Goal: Task Accomplishment & Management: Use online tool/utility

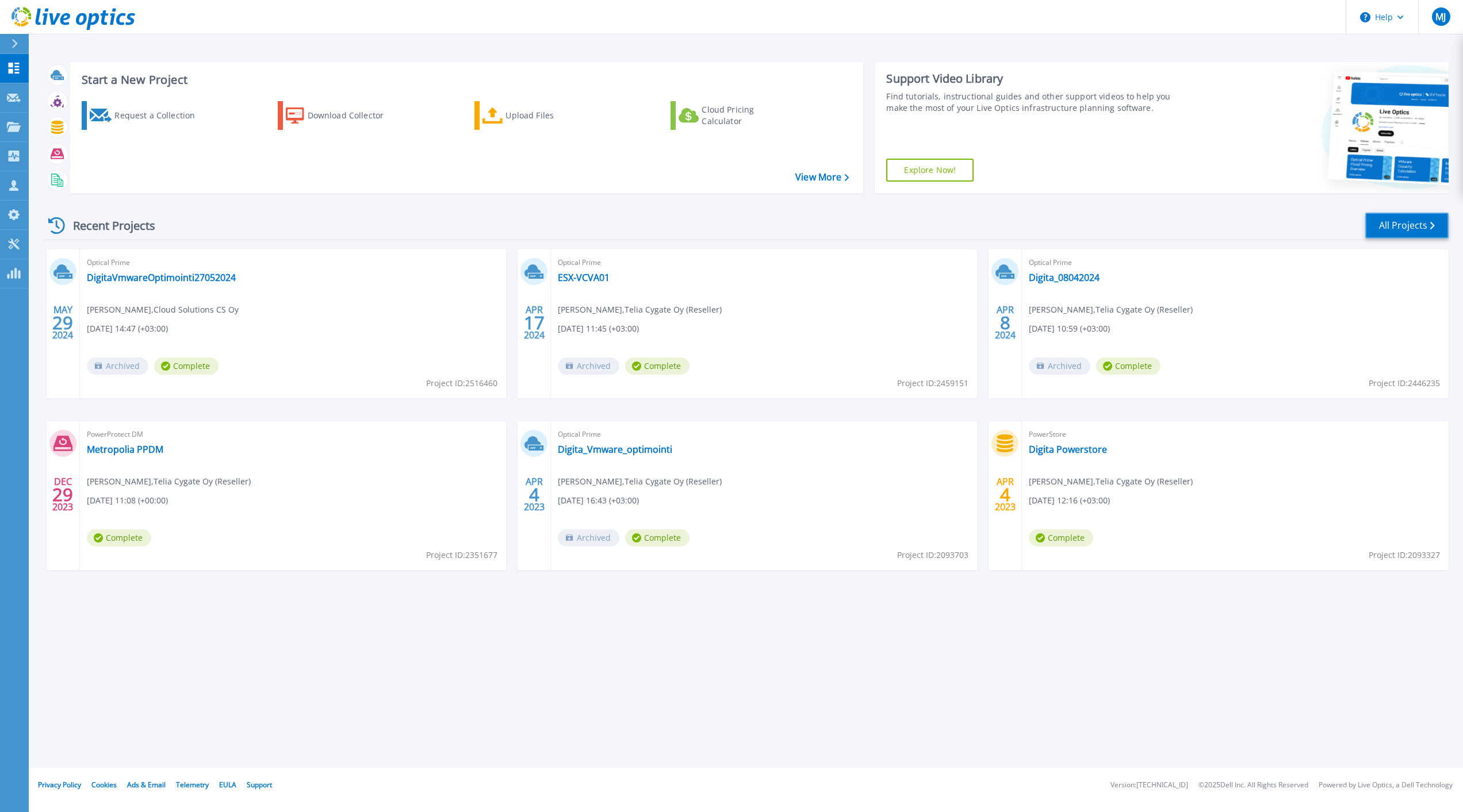
click at [1416, 223] on link "All Projects" at bounding box center [1407, 226] width 83 height 26
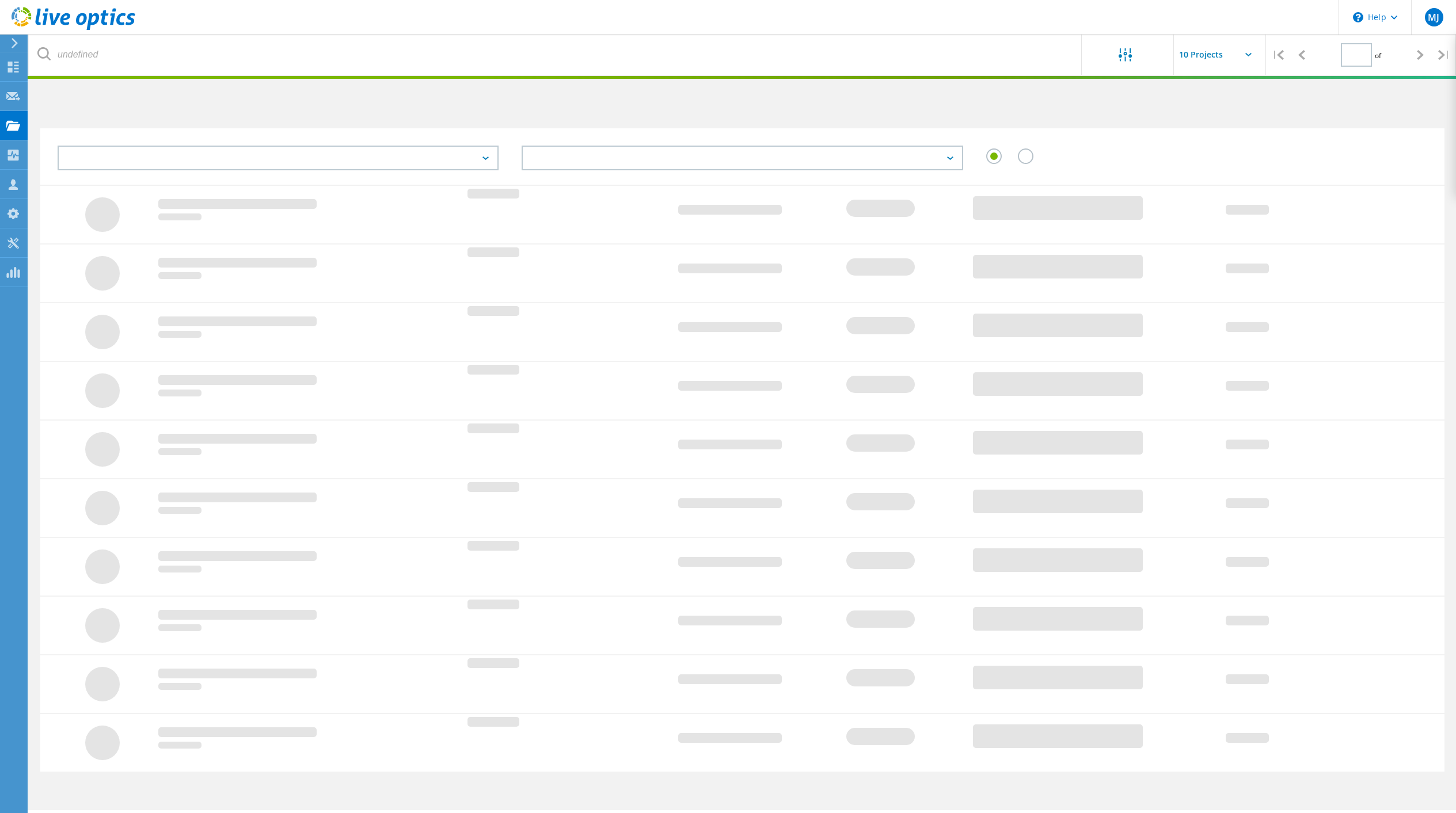
type input "1"
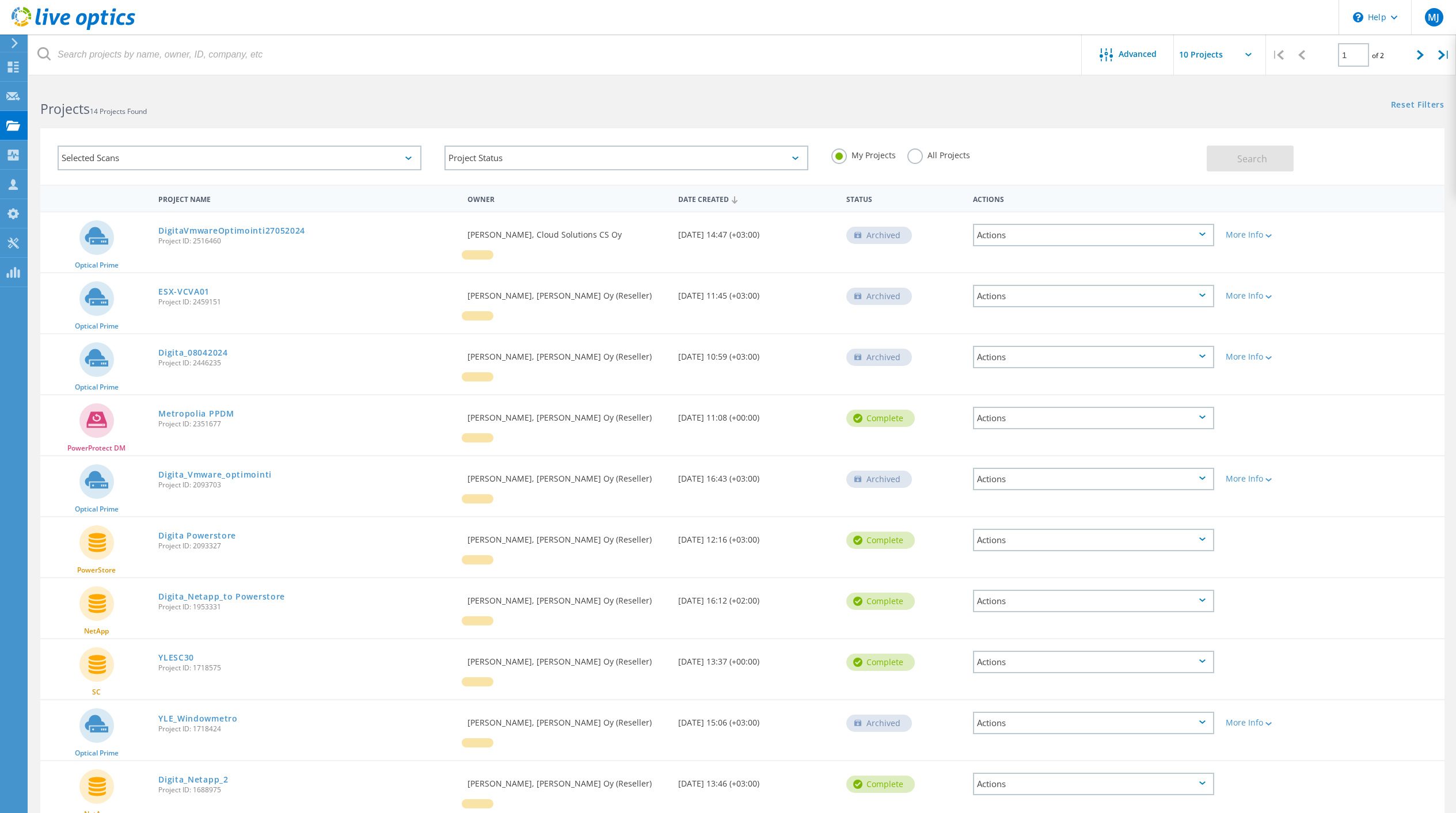
scroll to position [12, 0]
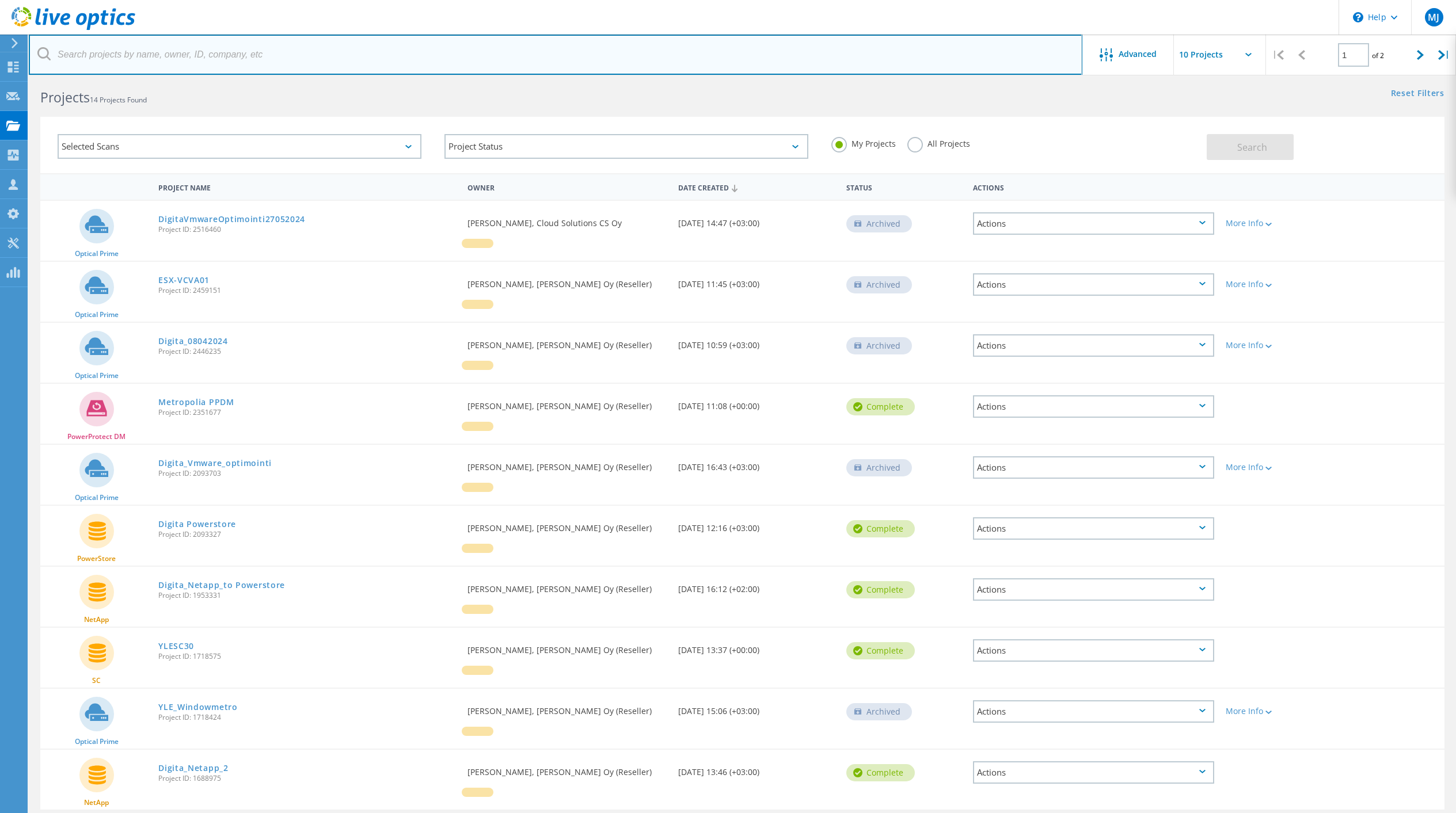
click at [902, 58] on input "text" at bounding box center [556, 55] width 1053 height 40
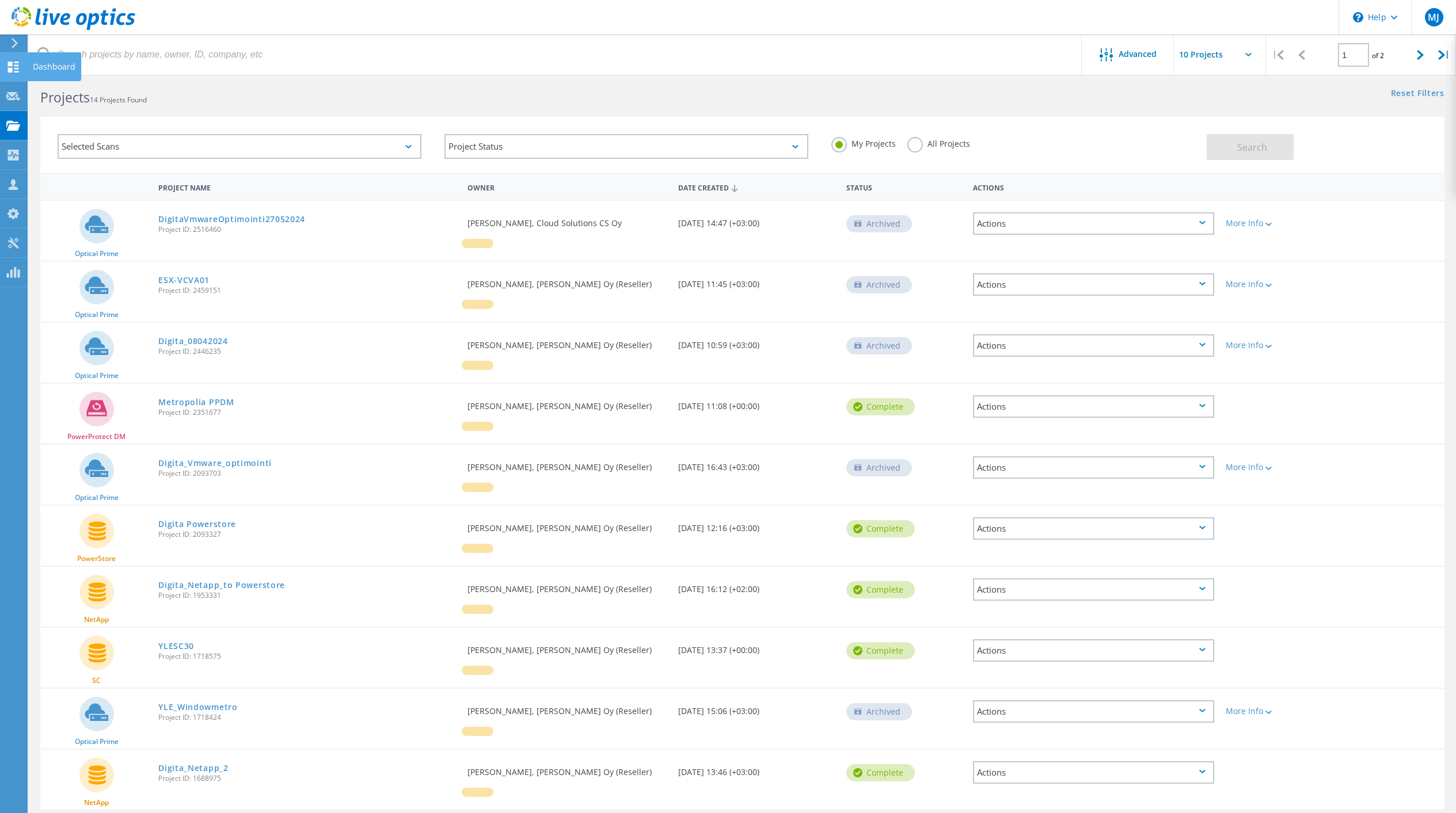
click at [12, 67] on icon at bounding box center [13, 67] width 14 height 11
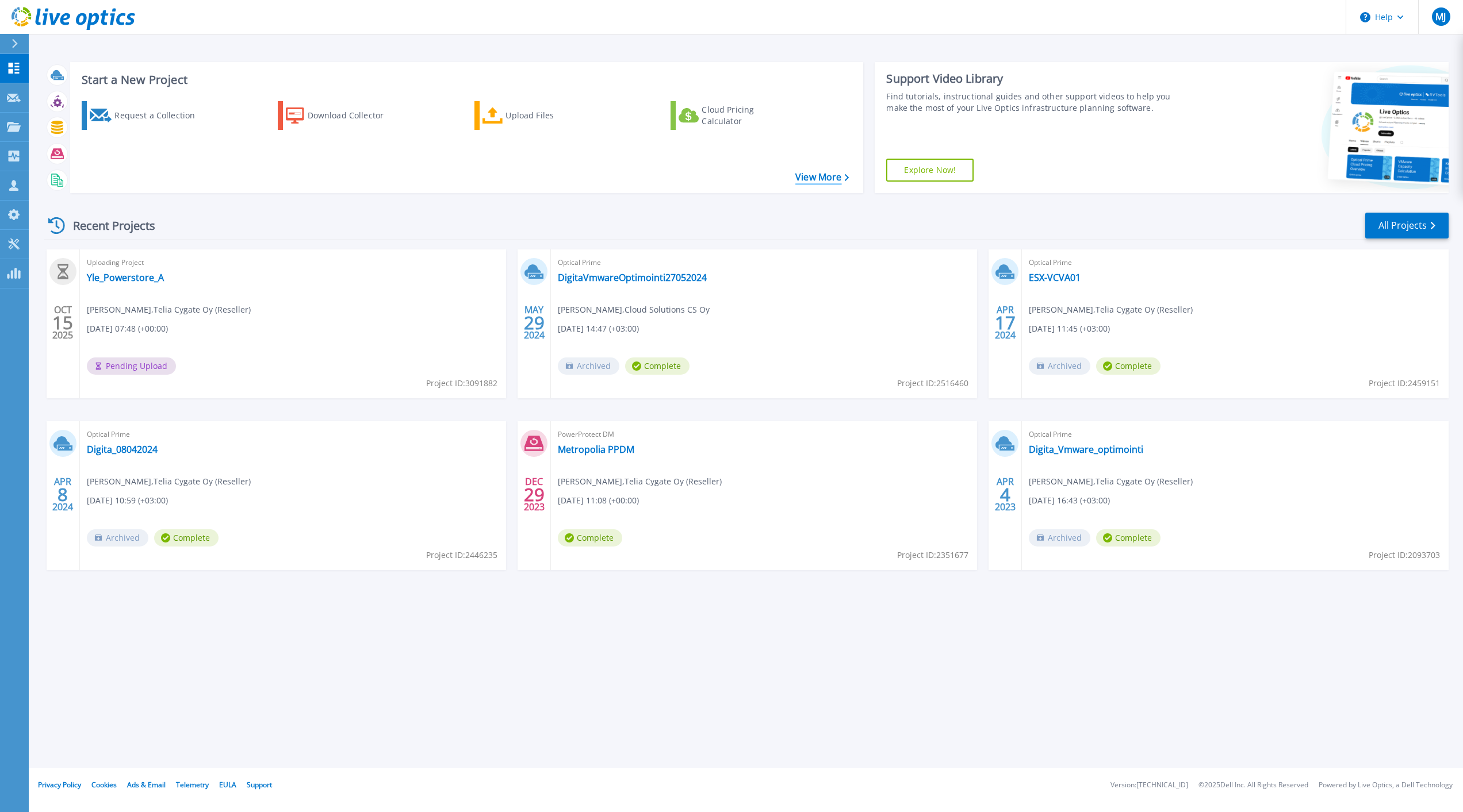
click at [816, 176] on link "View More" at bounding box center [821, 177] width 53 height 11
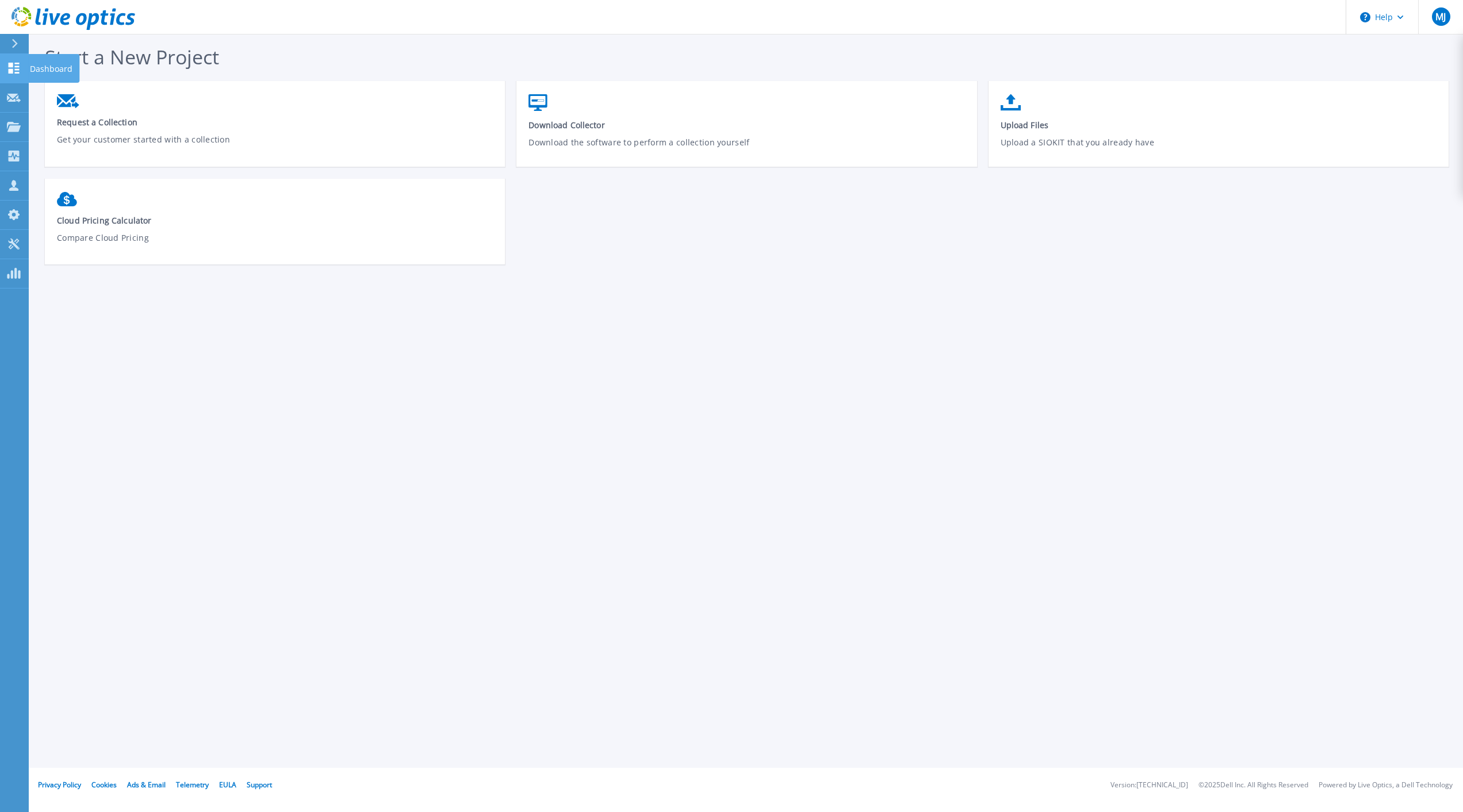
click at [12, 63] on div at bounding box center [14, 68] width 14 height 12
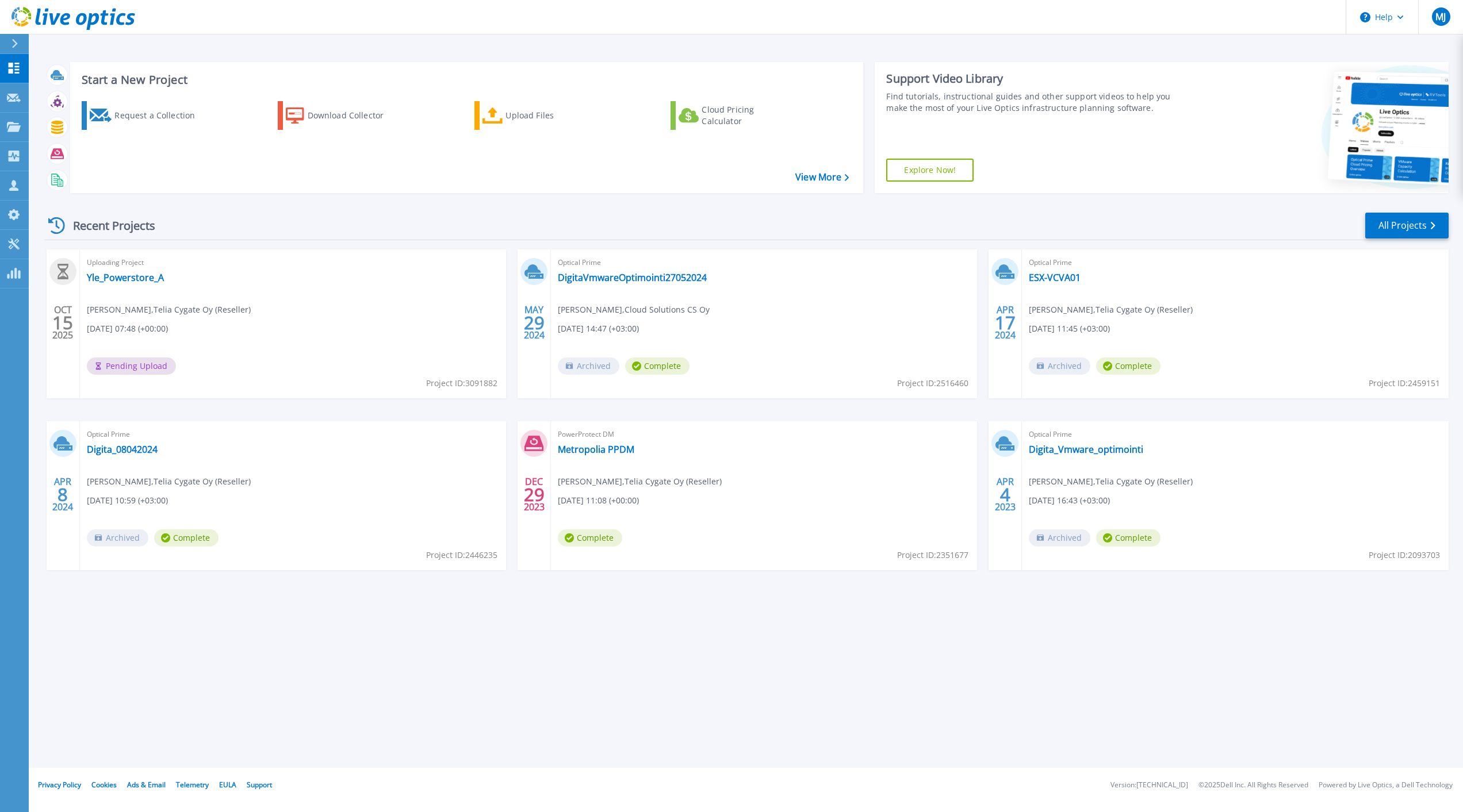
click at [493, 714] on div "Start a New Project Request a Collection Download Collector Upload Files Cloud …" at bounding box center [746, 384] width 1434 height 768
